Goal: Information Seeking & Learning: Learn about a topic

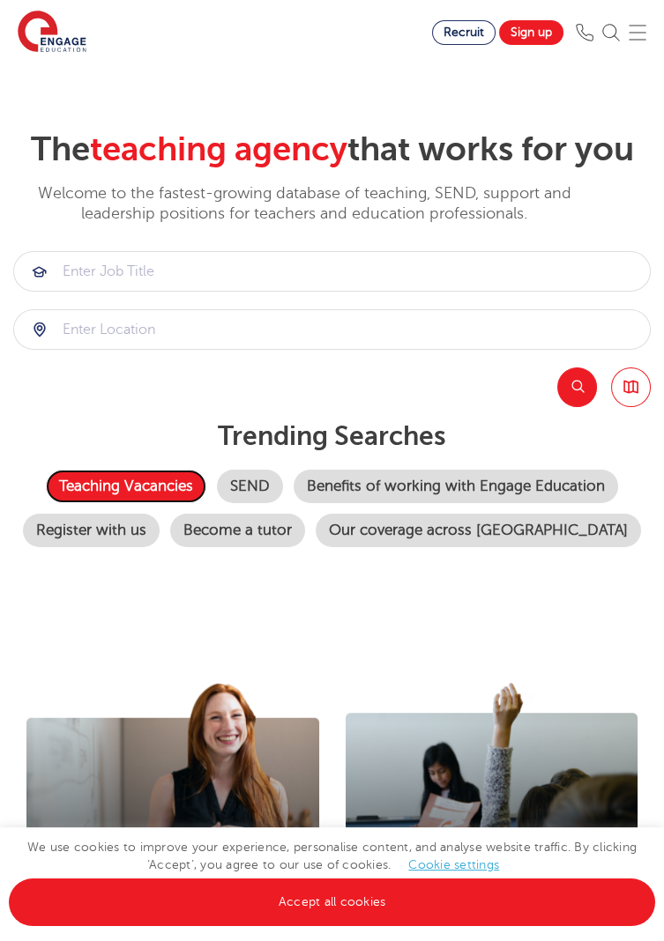
click at [176, 481] on link "Teaching Vacancies" at bounding box center [126, 486] width 160 height 33
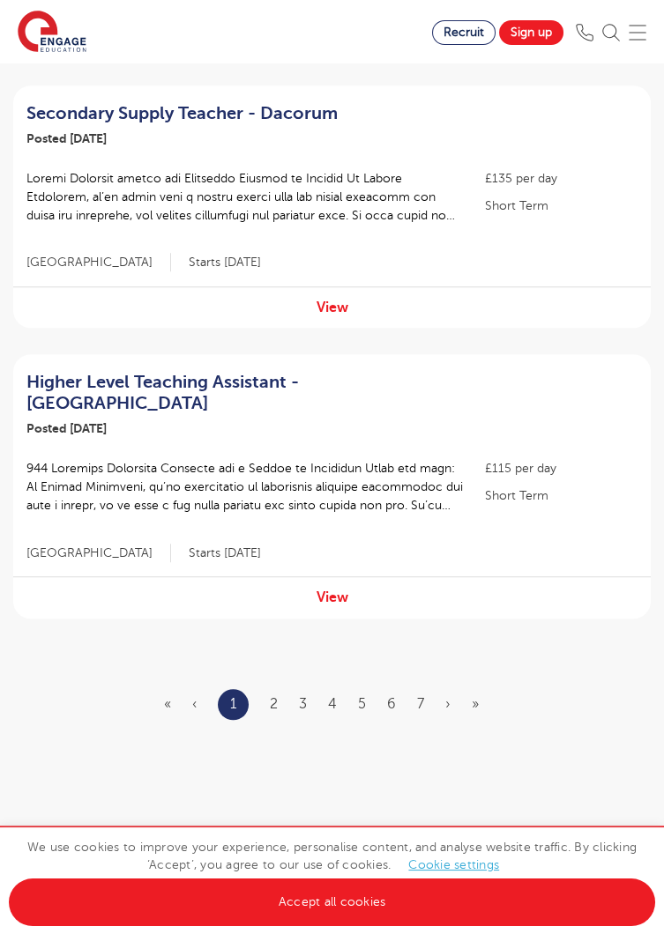
scroll to position [2341, 0]
click at [276, 695] on link "2" at bounding box center [274, 703] width 8 height 16
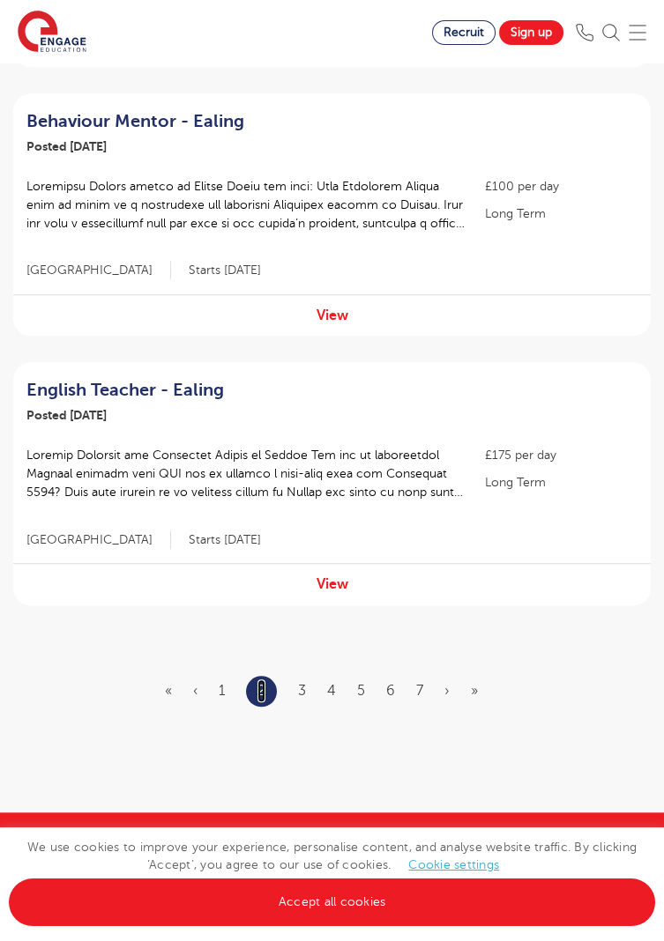
scroll to position [2337, 0]
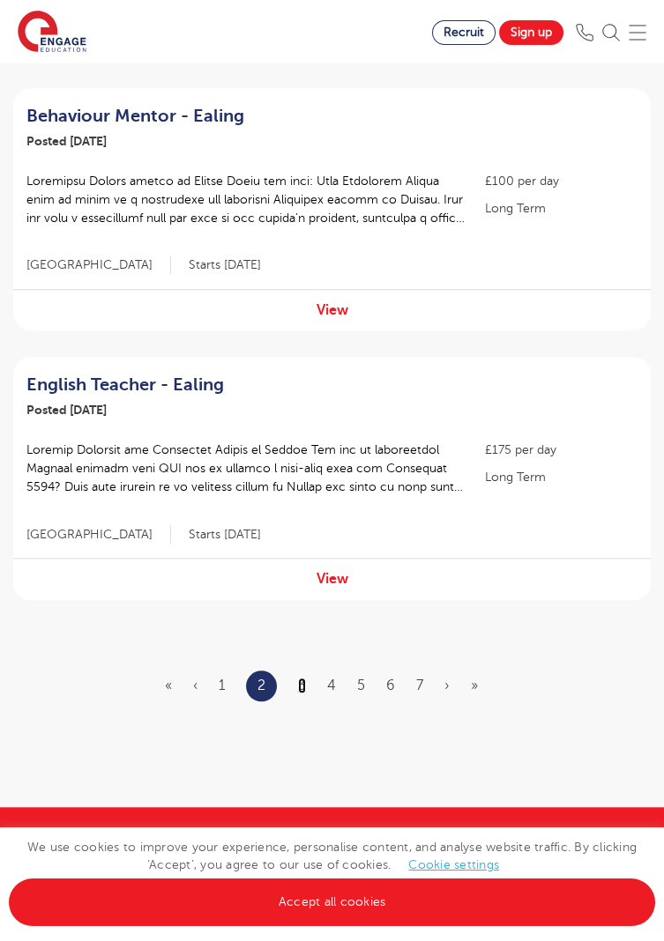
click at [305, 687] on link "3" at bounding box center [302, 686] width 8 height 16
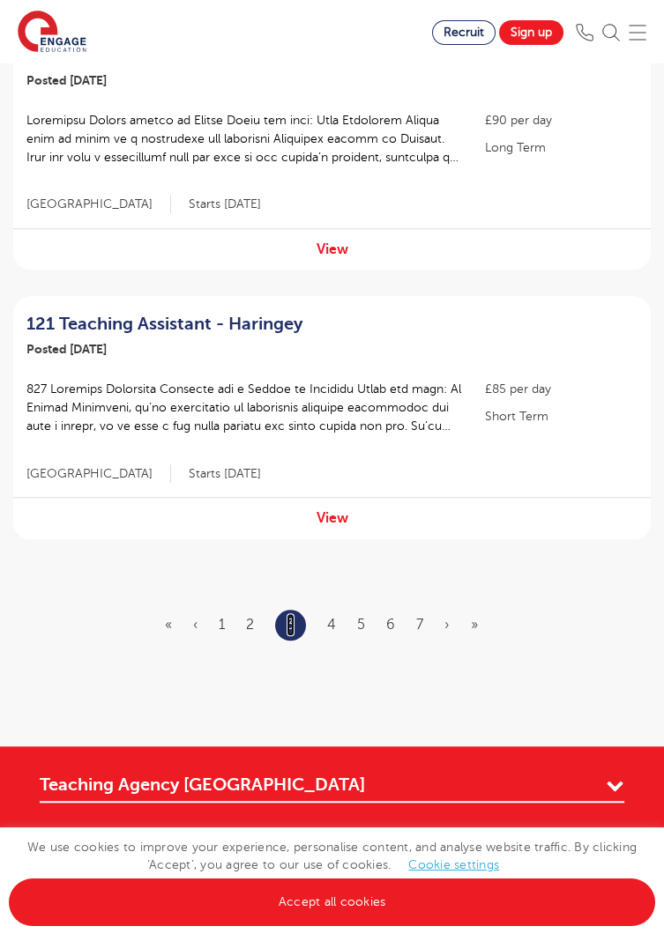
scroll to position [2446, 0]
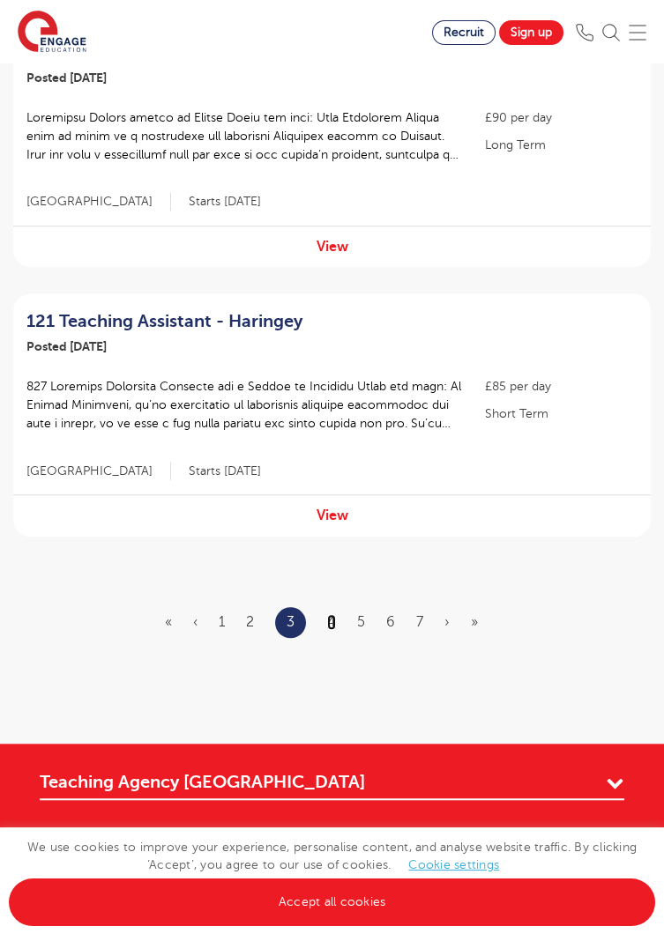
click at [331, 614] on link "4" at bounding box center [331, 622] width 9 height 16
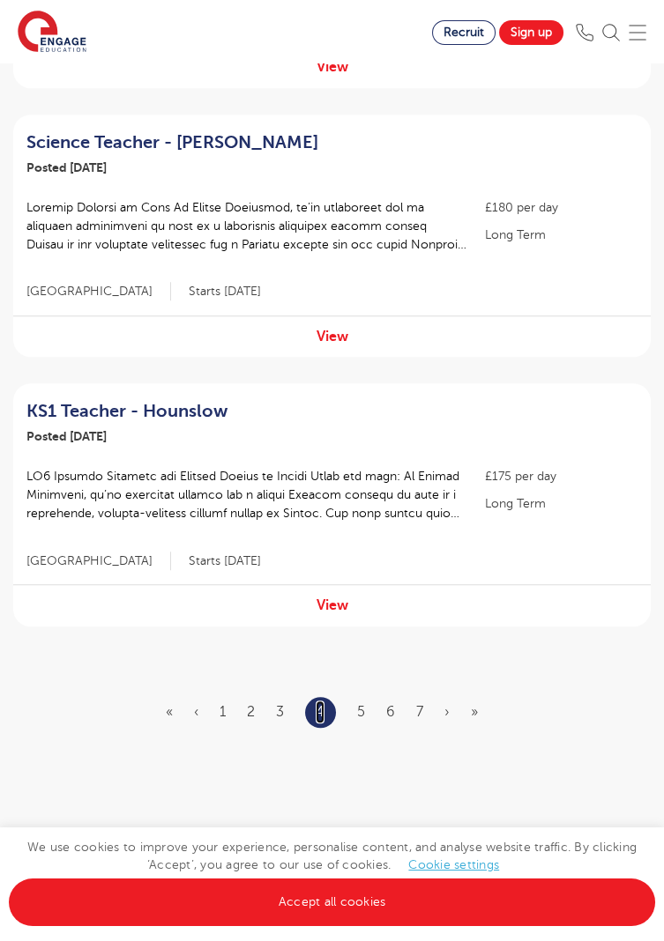
scroll to position [2345, 0]
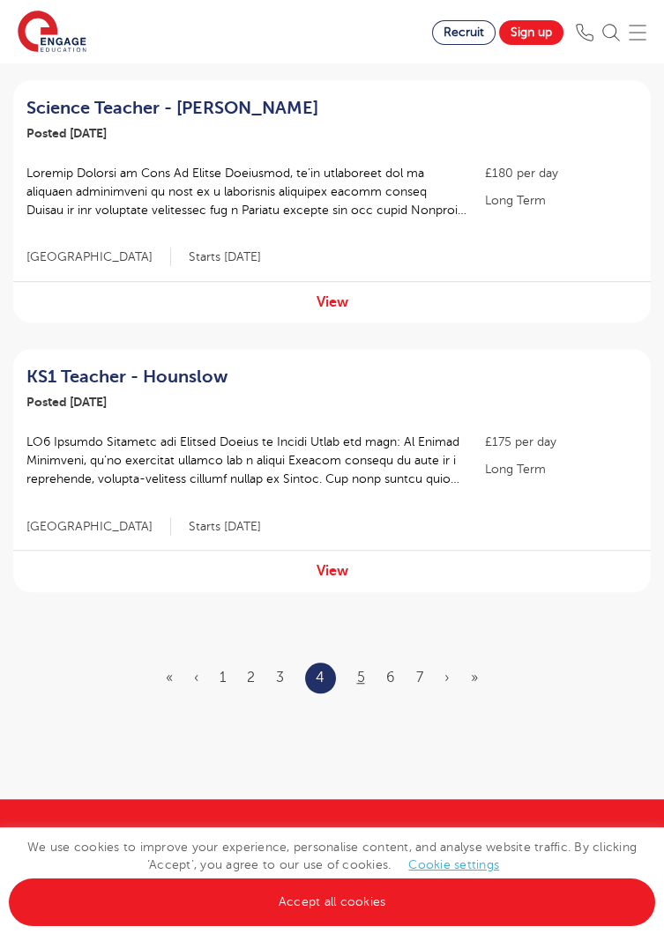
click at [360, 679] on link "5" at bounding box center [361, 678] width 8 height 16
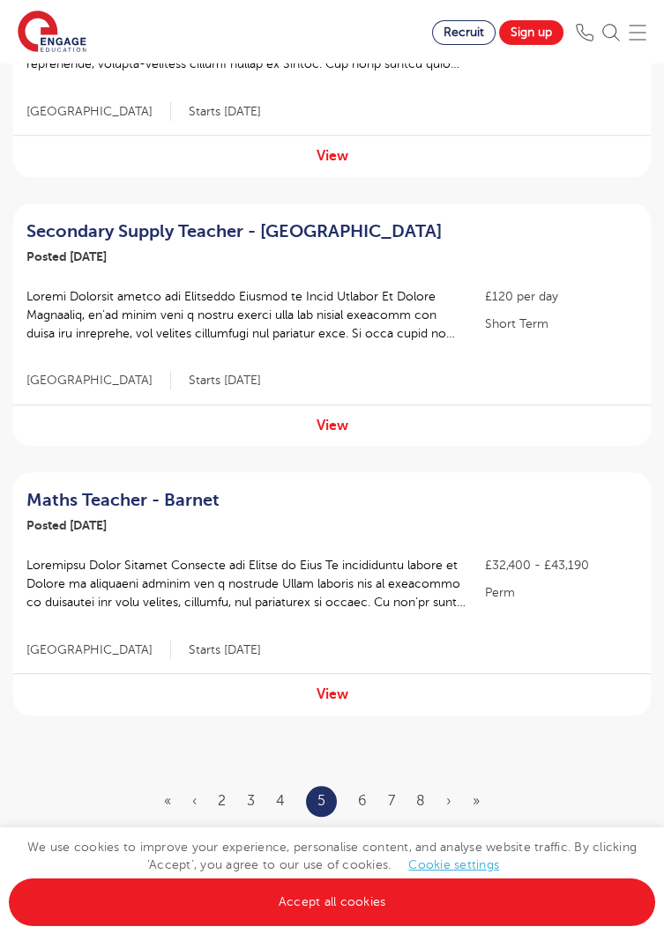
scroll to position [2221, 0]
click at [361, 804] on link "6" at bounding box center [362, 802] width 9 height 16
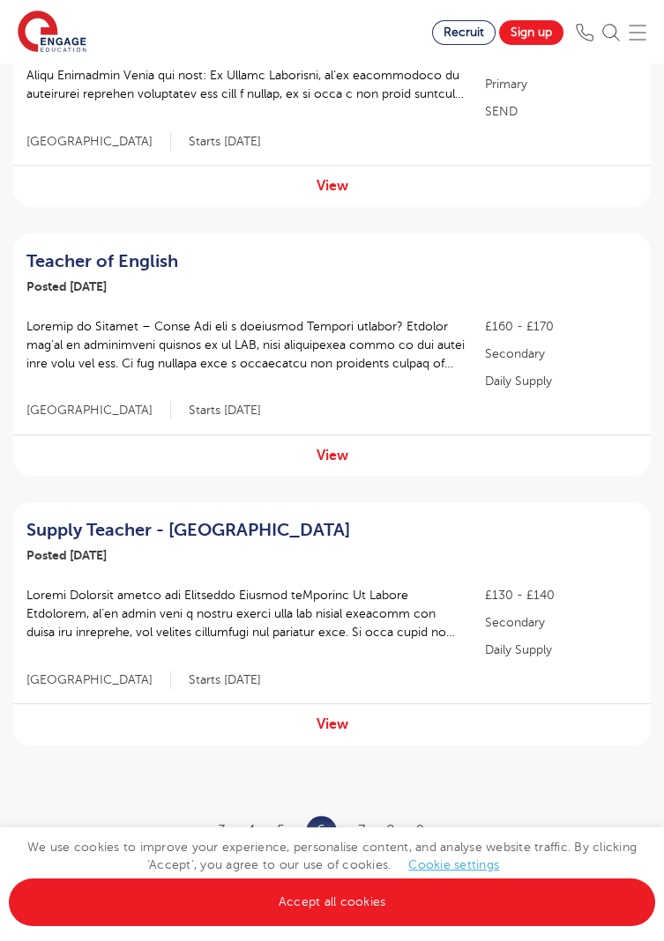
scroll to position [2282, 0]
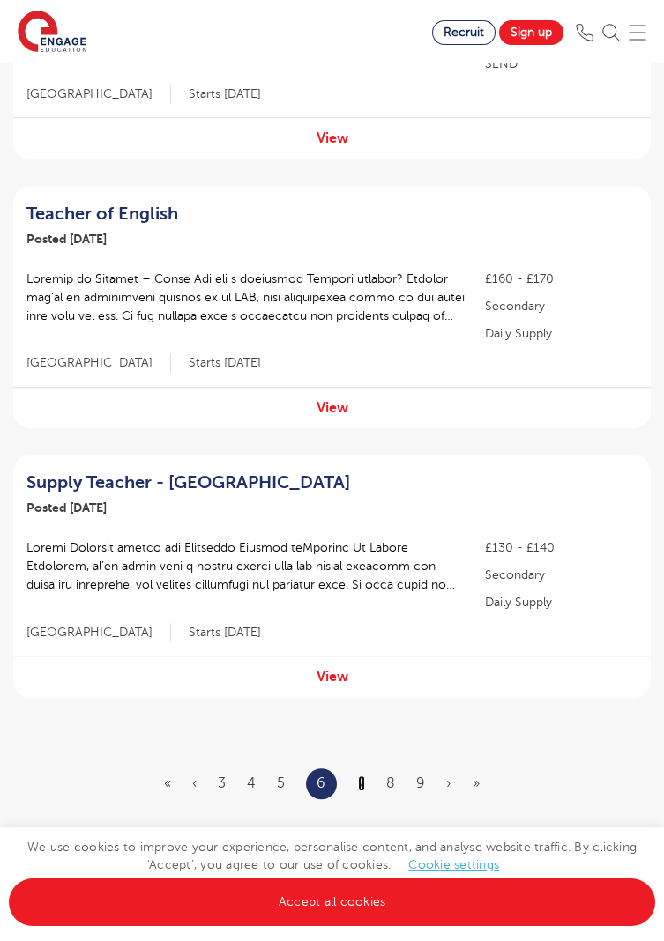
click at [361, 776] on link "7" at bounding box center [361, 784] width 7 height 16
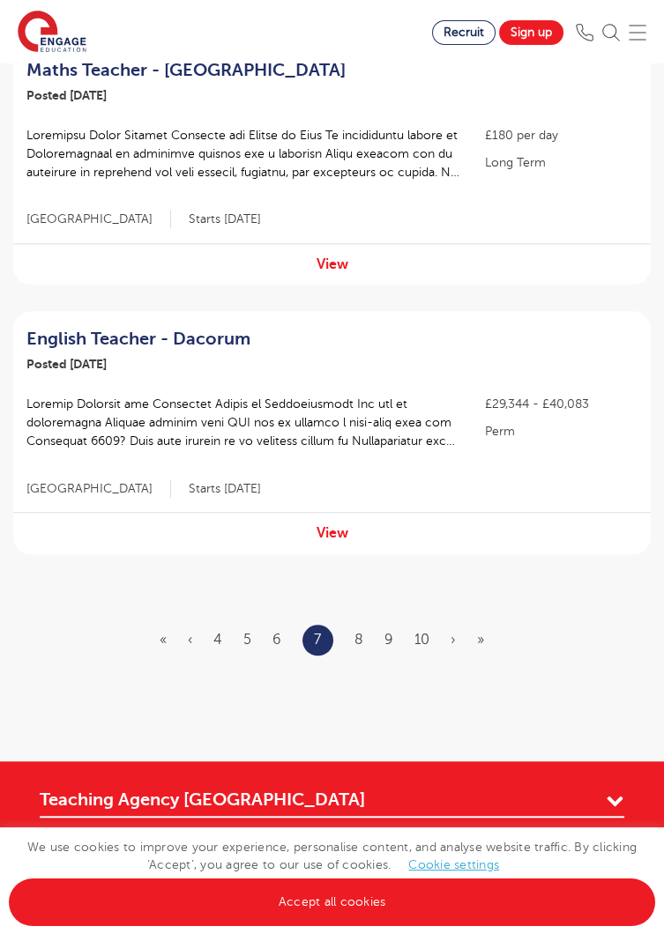
scroll to position [2381, 0]
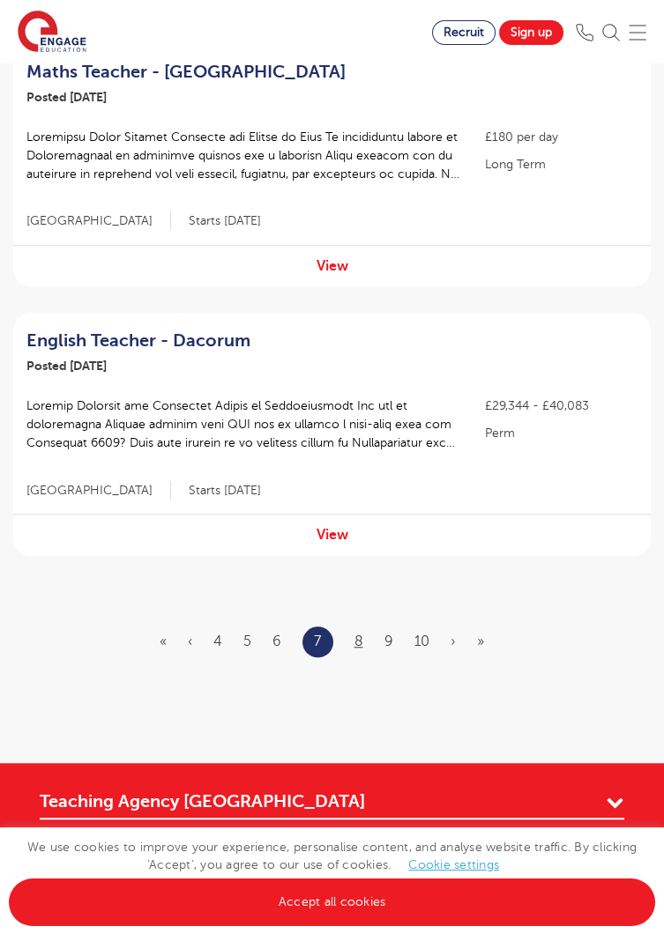
click at [360, 641] on link "8" at bounding box center [358, 642] width 9 height 16
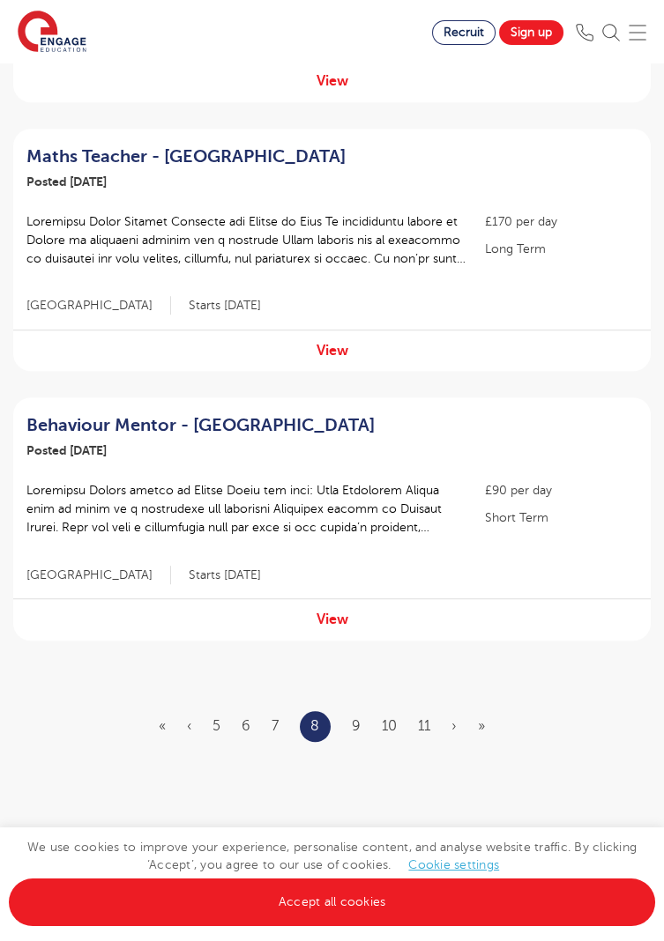
scroll to position [2337, 0]
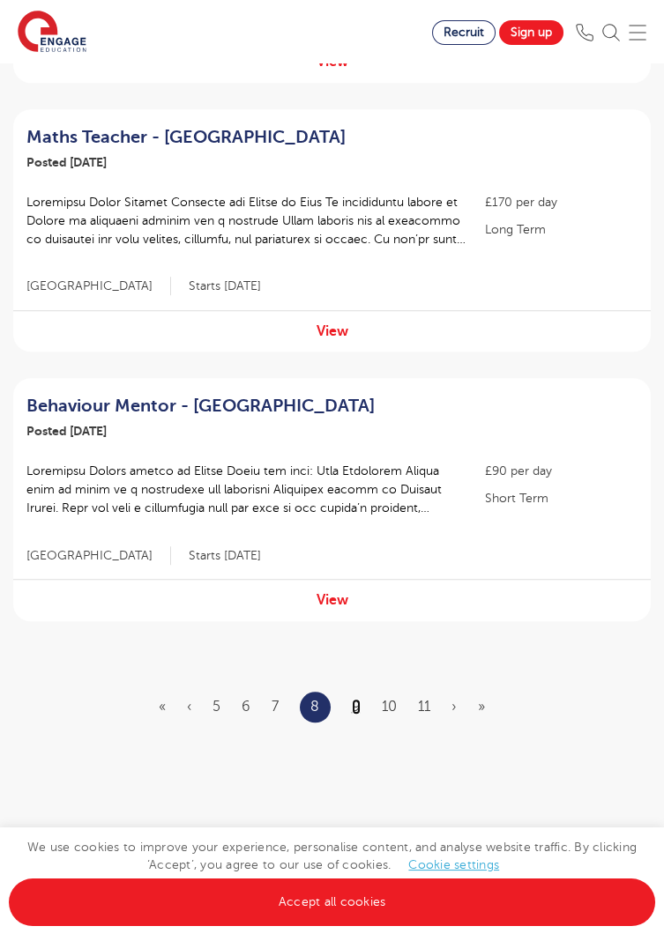
click at [359, 699] on link "9" at bounding box center [356, 707] width 9 height 16
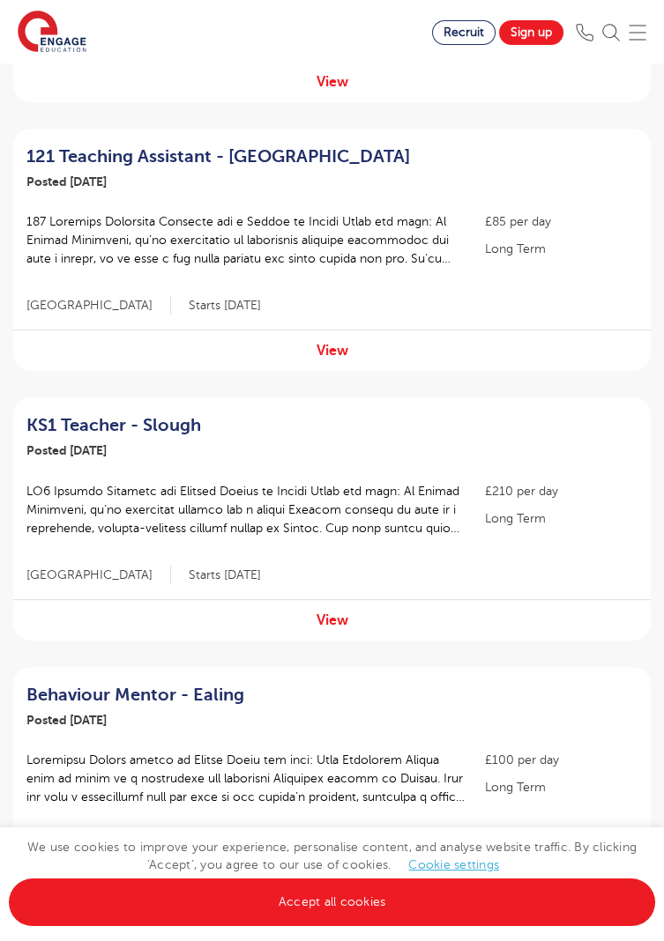
click at [638, 624] on ol "121 Teaching Assistant - Havering Posted 11/08/25 View £85 per day Long Term Lo…" at bounding box center [331, 105] width 637 height 2688
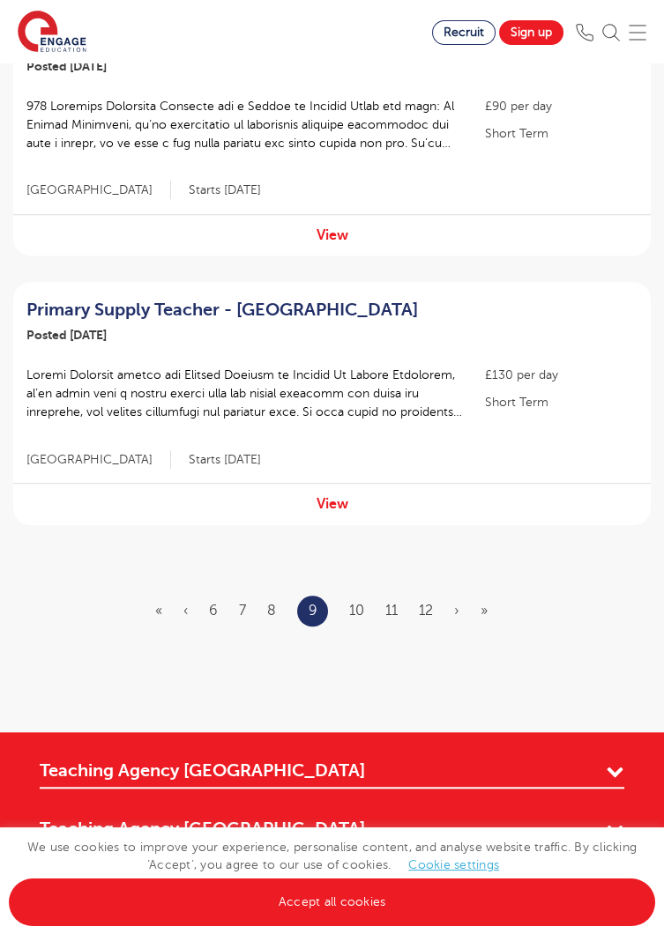
scroll to position [2427, 0]
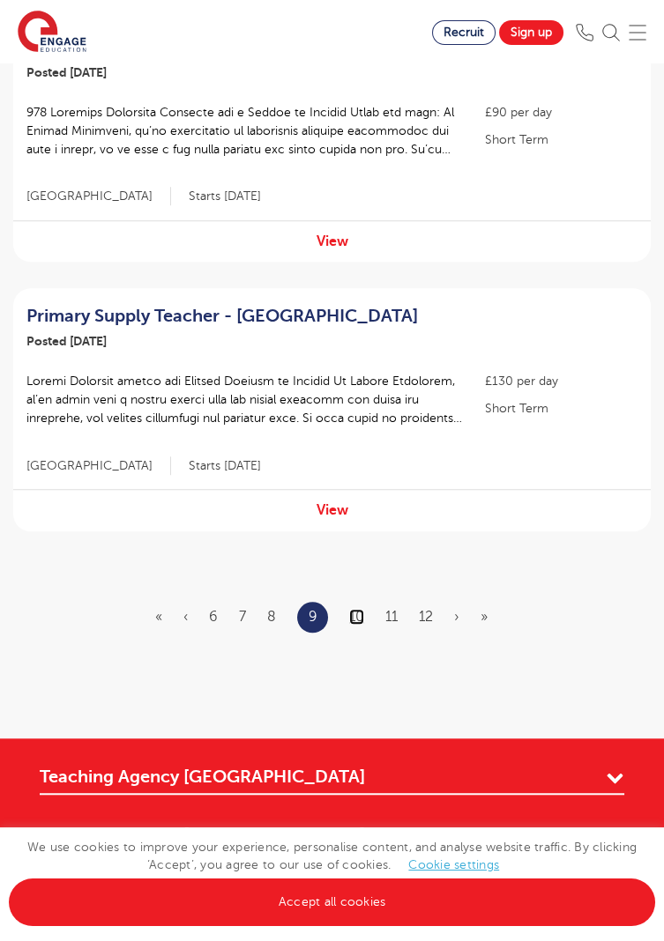
click at [360, 609] on link "10" at bounding box center [356, 617] width 15 height 16
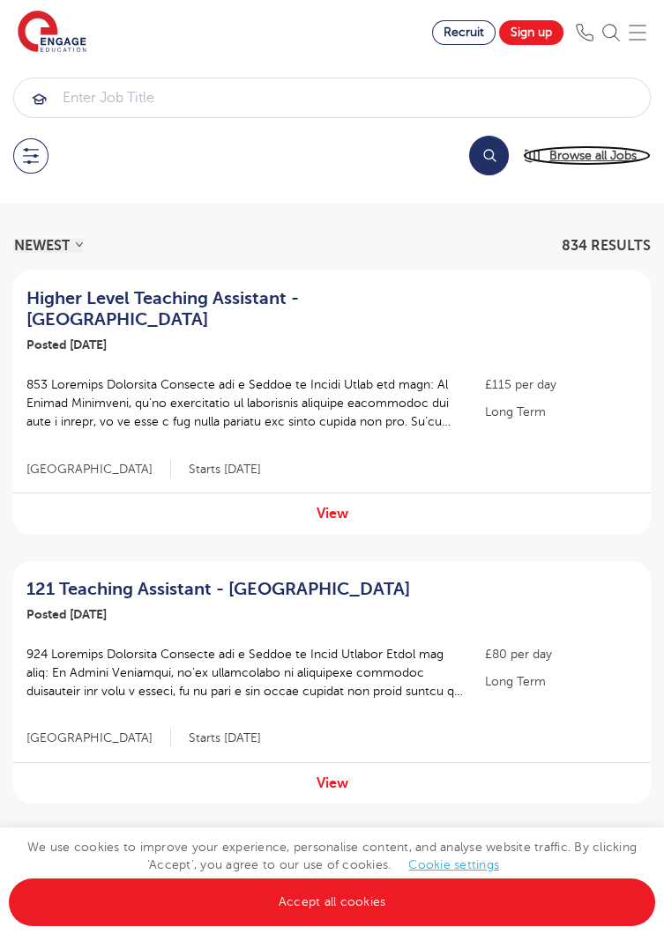
click at [613, 158] on span "Browse all Jobs" at bounding box center [592, 155] width 87 height 20
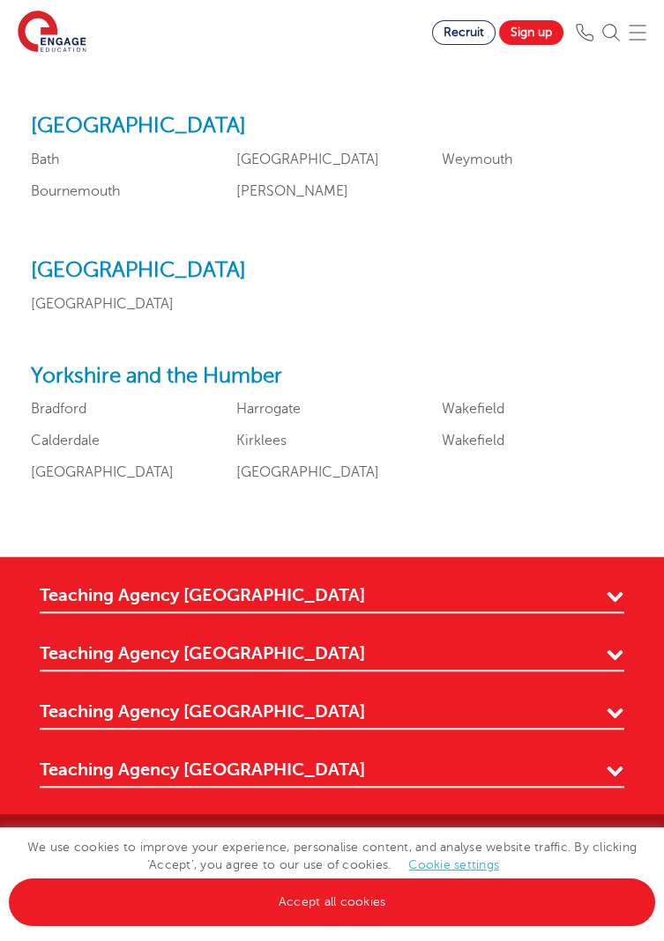
scroll to position [2231, 0]
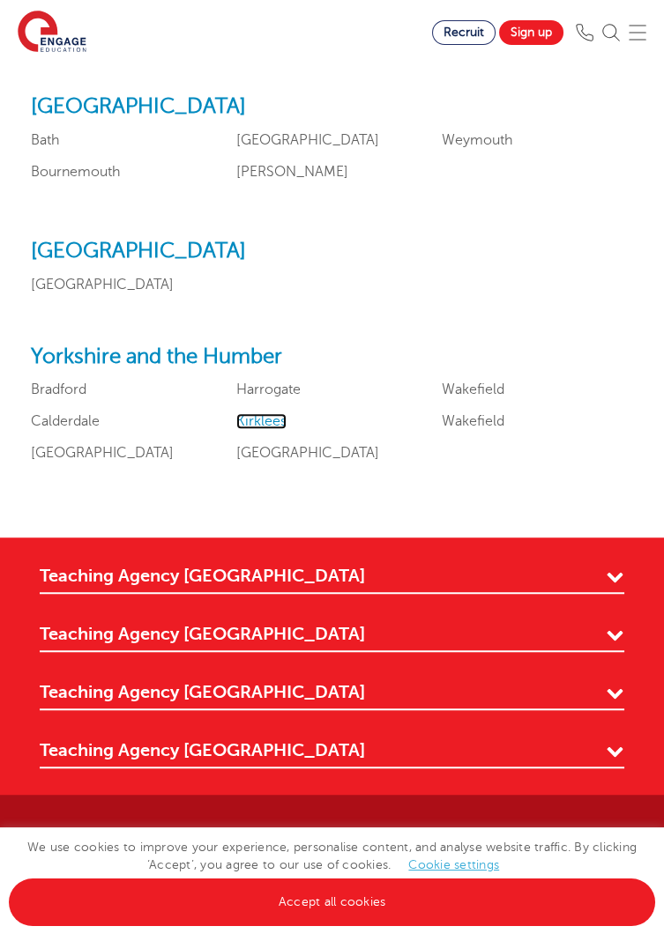
click at [273, 429] on link "Kirklees" at bounding box center [261, 421] width 50 height 16
click at [489, 397] on link "Wakefield" at bounding box center [473, 390] width 63 height 16
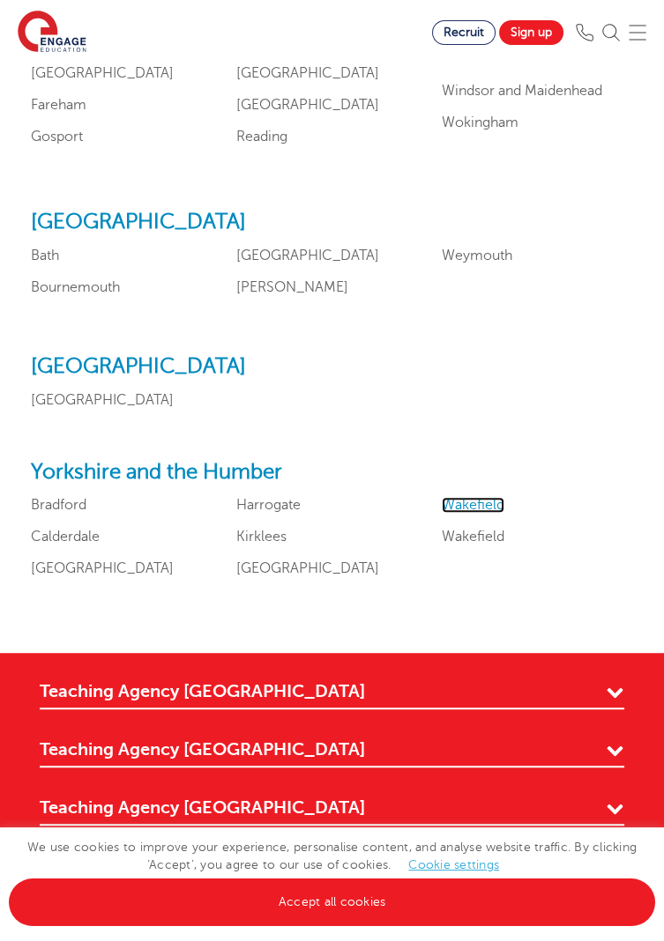
scroll to position [2111, 0]
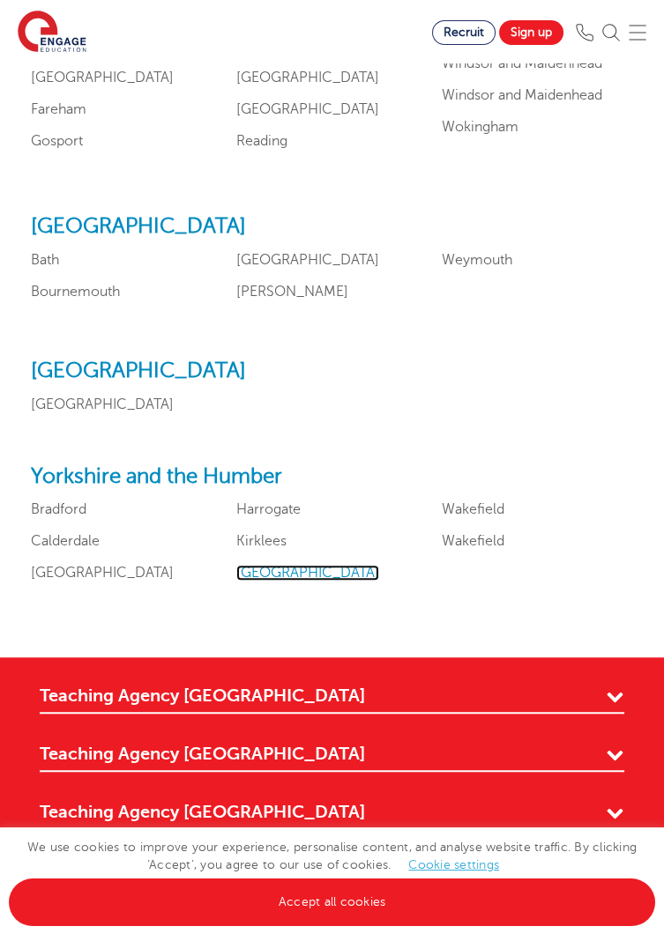
click at [264, 581] on link "Leeds" at bounding box center [307, 573] width 143 height 16
click at [84, 517] on link "Bradford" at bounding box center [59, 509] width 56 height 16
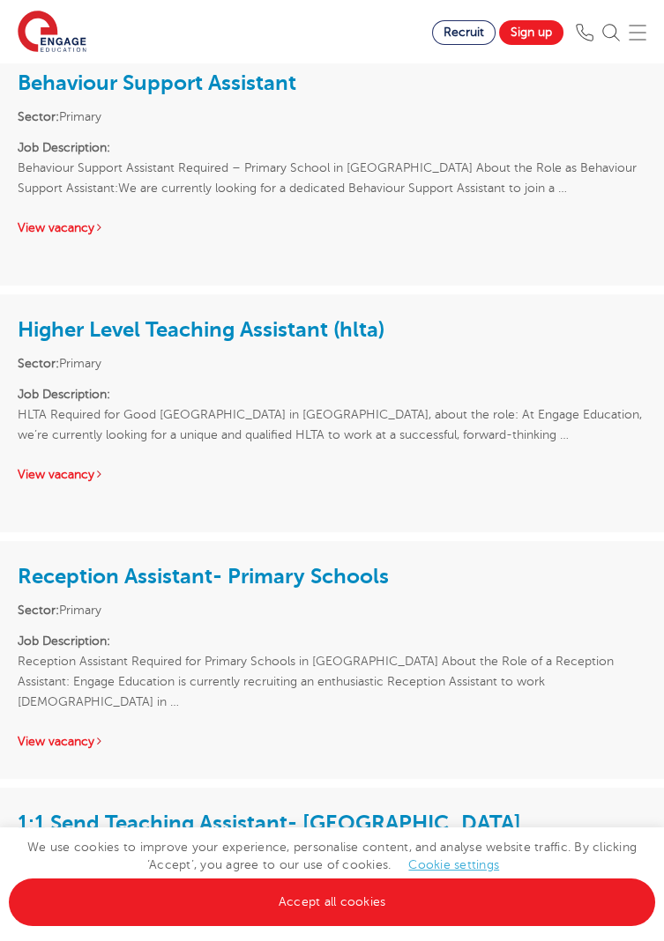
scroll to position [1930, 0]
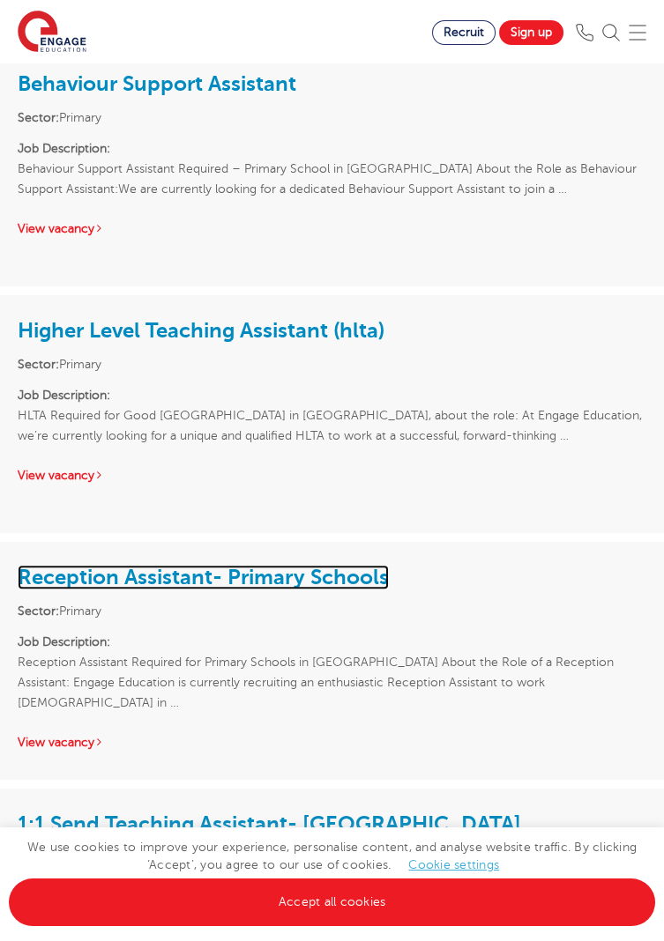
click at [371, 565] on link "Reception Assistant- Primary Schools" at bounding box center [203, 577] width 371 height 25
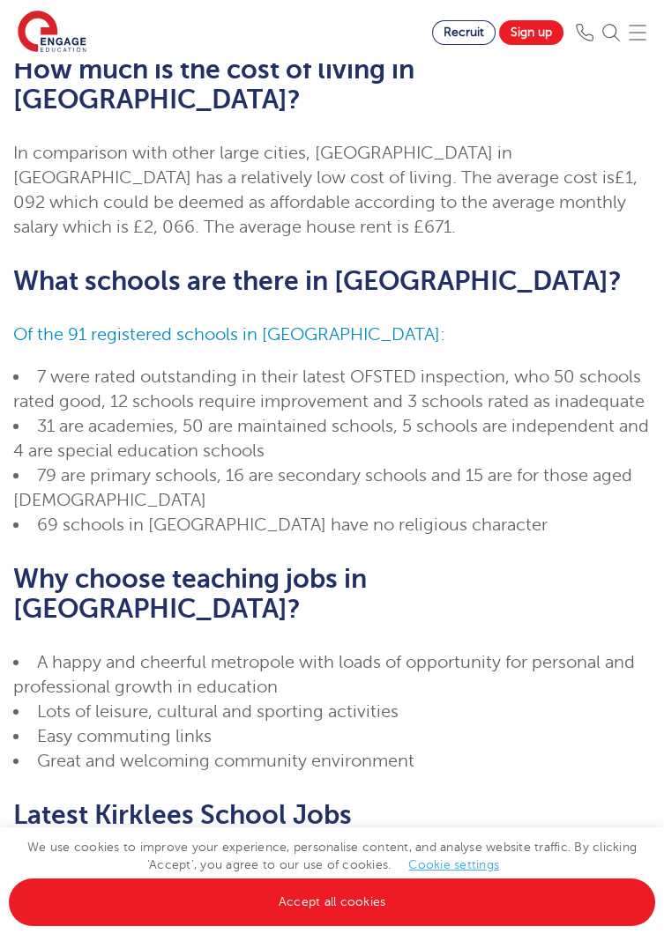
scroll to position [0, 0]
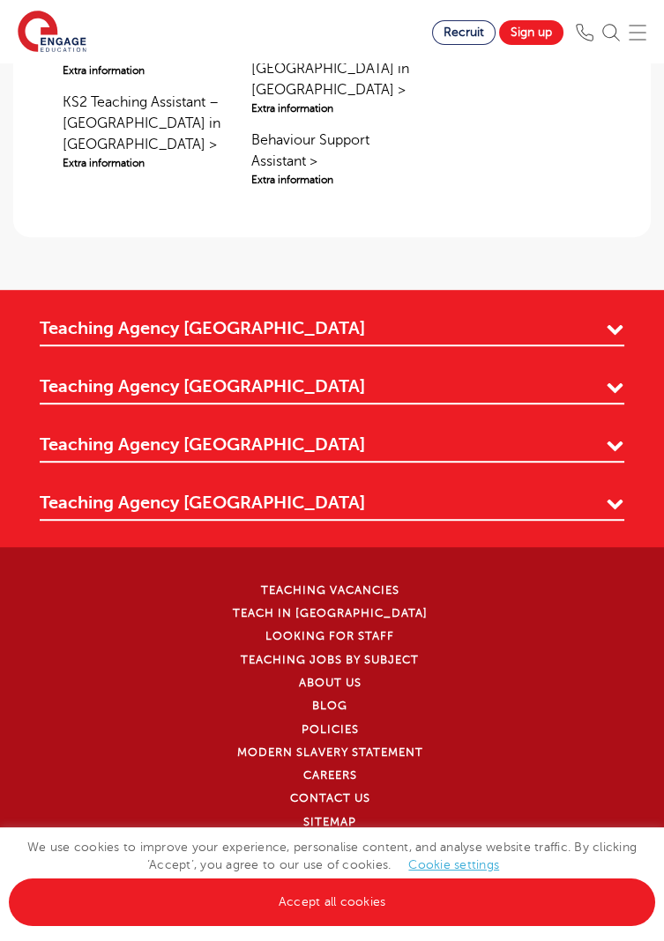
scroll to position [1739, 0]
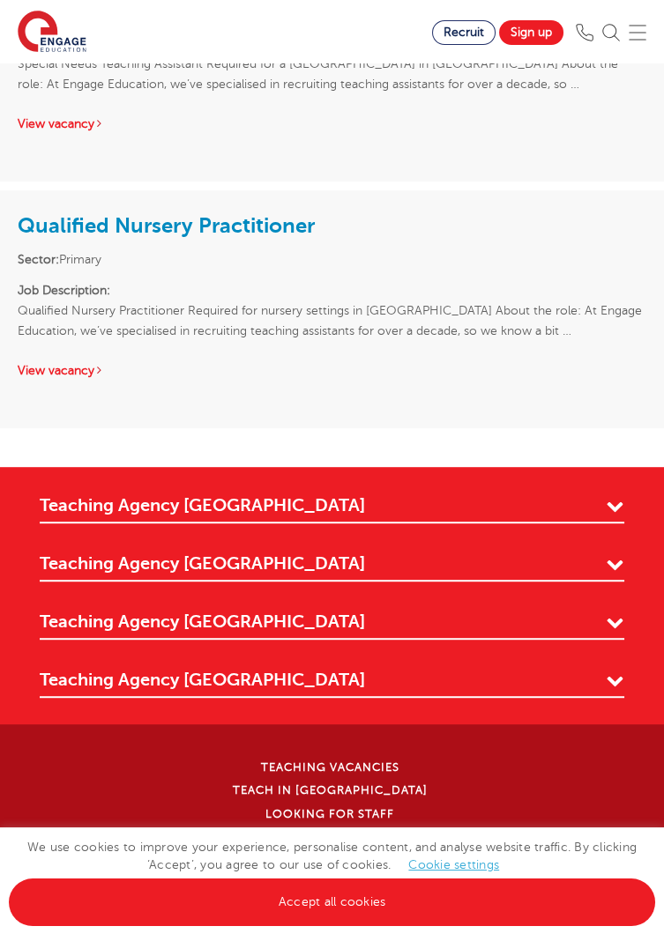
scroll to position [1718, 0]
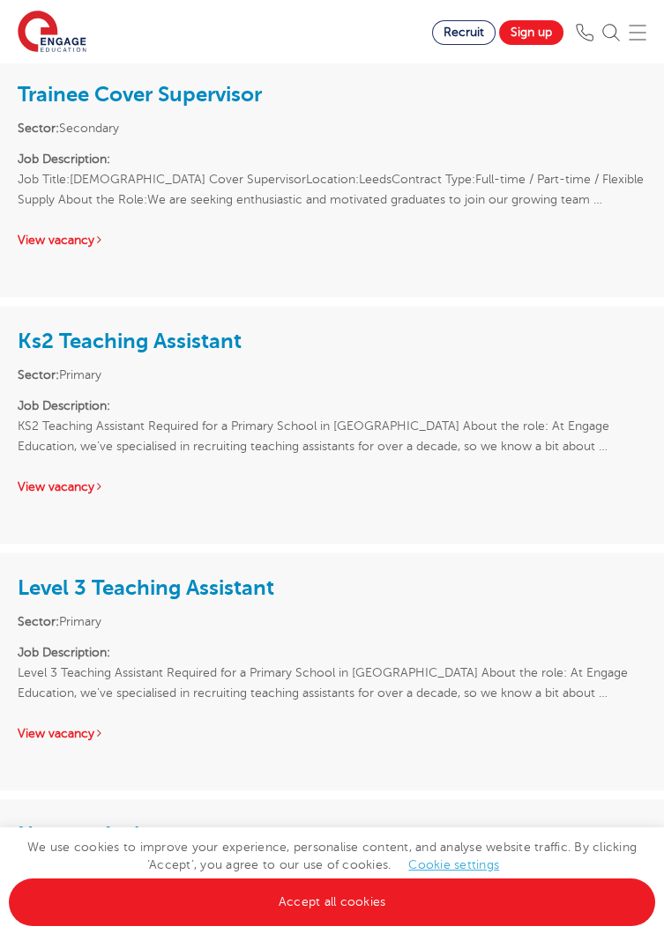
scroll to position [4397, 0]
click at [594, 672] on div "Level 3 Teaching Assistant Sector: Primary Job Description: Level 3 Teaching As…" at bounding box center [332, 656] width 664 height 209
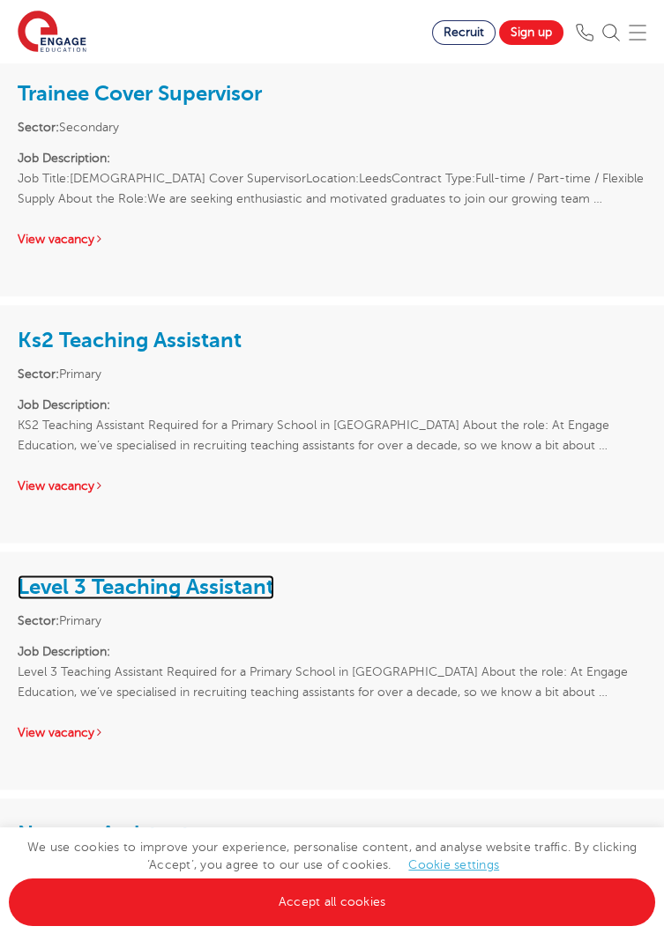
click at [254, 575] on link "Level 3 Teaching Assistant" at bounding box center [146, 587] width 256 height 25
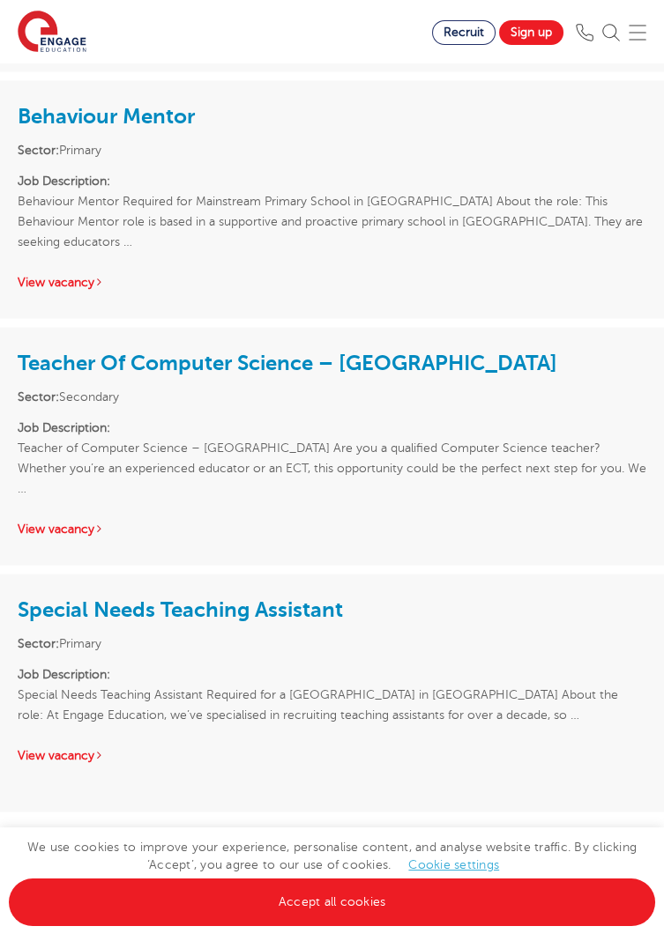
scroll to position [5945, 0]
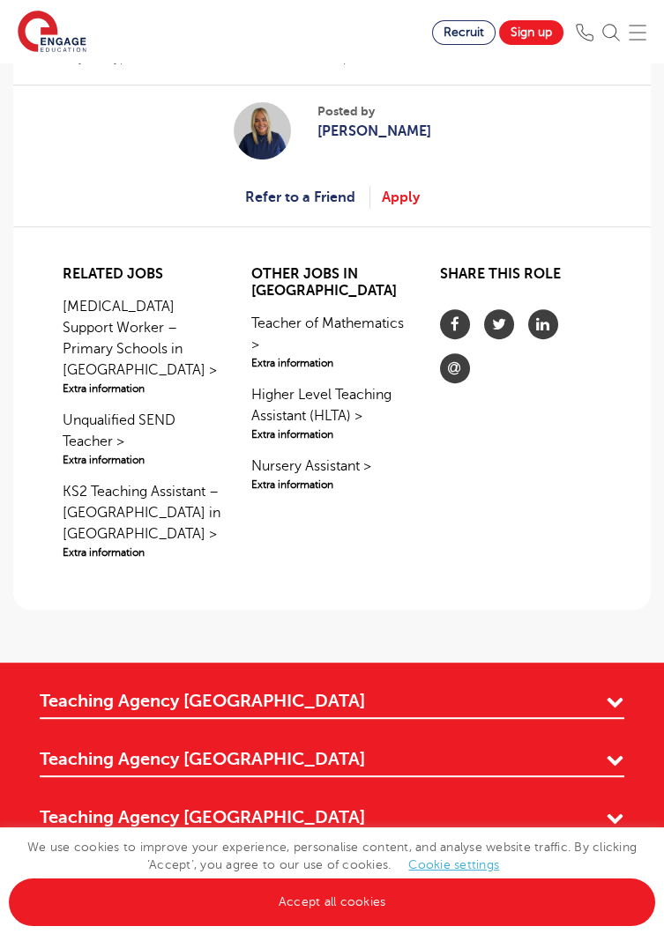
scroll to position [1269, 0]
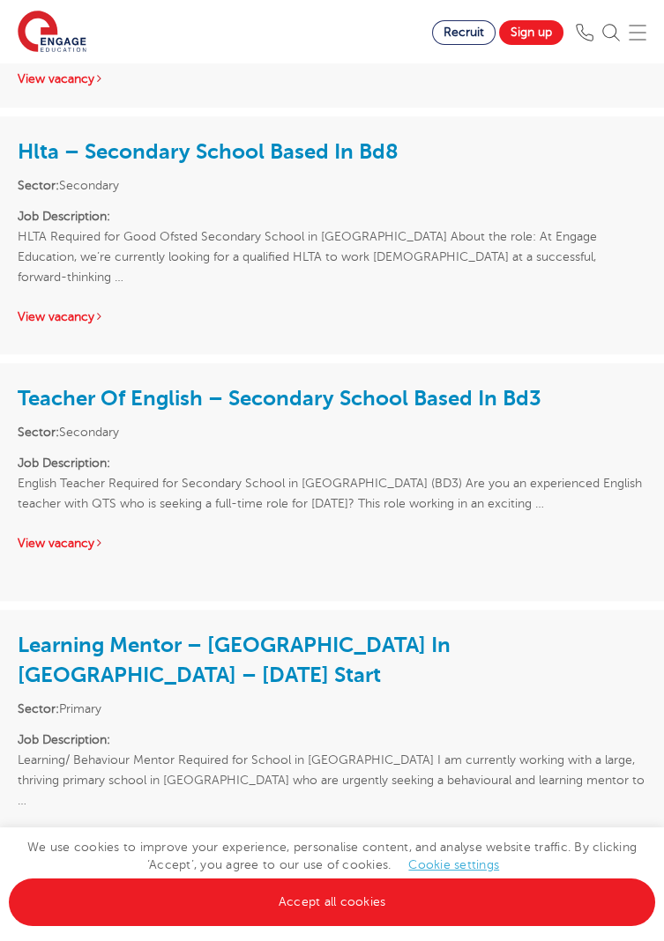
scroll to position [3162, 0]
